Goal: Find specific page/section: Find specific page/section

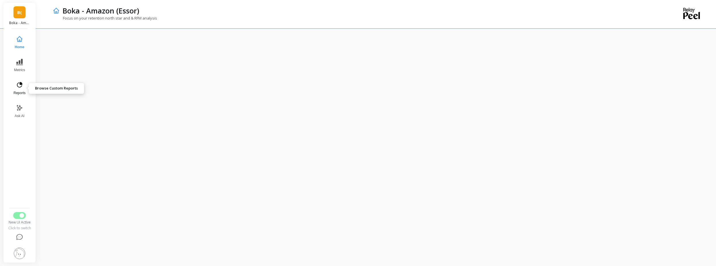
click at [17, 82] on icon at bounding box center [19, 85] width 7 height 7
click at [46, 102] on div "Schedule Report" at bounding box center [377, 147] width 677 height 238
click at [46, 106] on div "Schedule Report" at bounding box center [377, 147] width 677 height 238
click at [206, 44] on div "Schedule Report" at bounding box center [376, 45] width 656 height 10
click at [570, 46] on div "Schedule Report" at bounding box center [376, 45] width 656 height 10
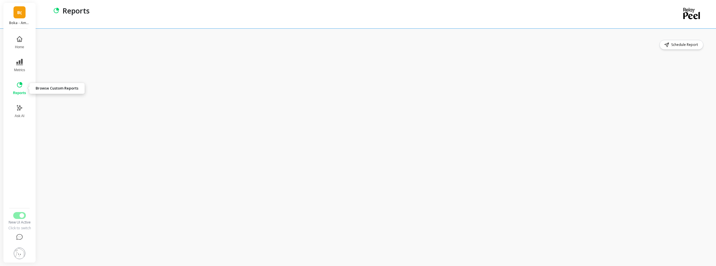
click at [20, 88] on icon at bounding box center [19, 85] width 7 height 7
click at [18, 62] on icon at bounding box center [19, 62] width 7 height 7
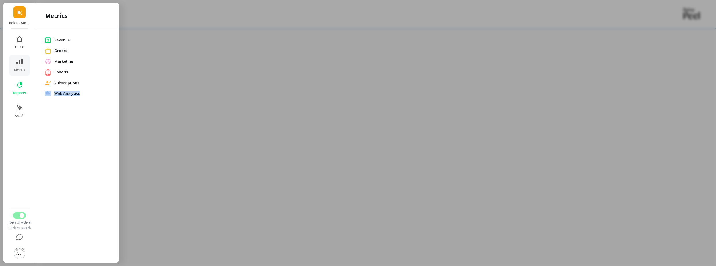
drag, startPoint x: 79, startPoint y: 119, endPoint x: 58, endPoint y: 65, distance: 58.4
click at [55, 81] on span "Subscriptions" at bounding box center [81, 83] width 55 height 6
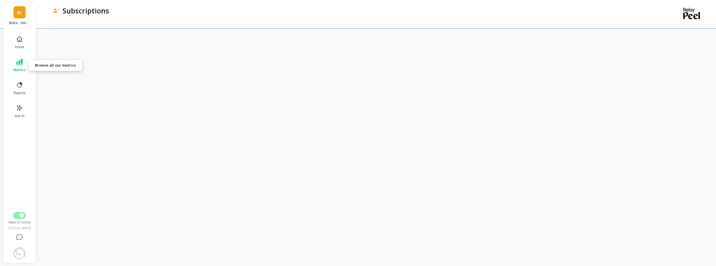
click at [16, 73] on button "Metrics" at bounding box center [19, 65] width 19 height 21
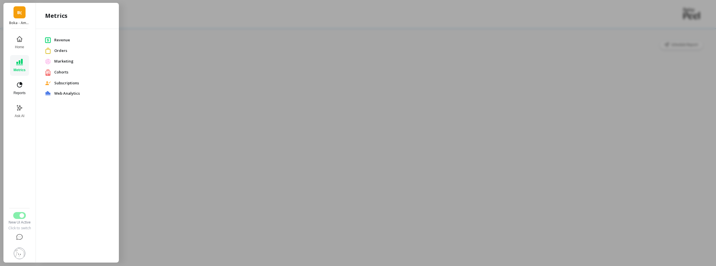
click at [28, 86] on button "Reports" at bounding box center [19, 88] width 19 height 21
